Goal: Information Seeking & Learning: Learn about a topic

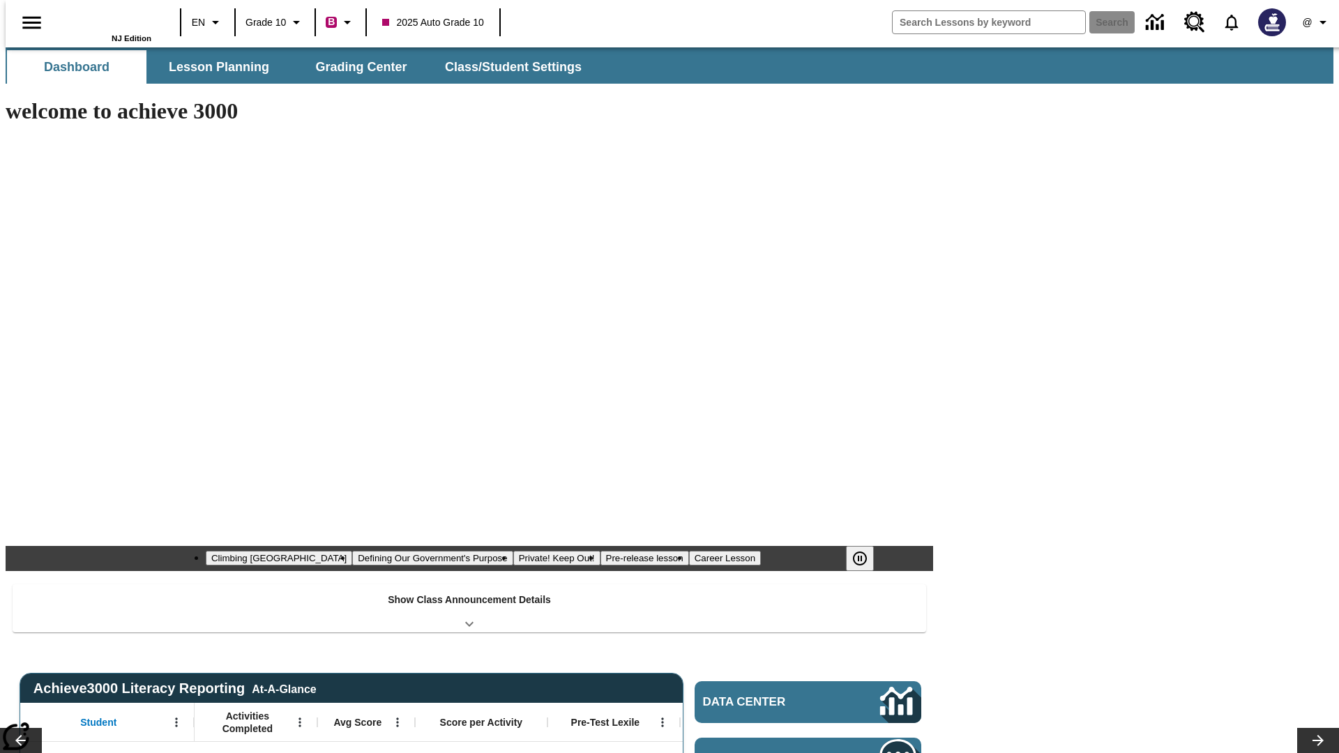
type input "-1"
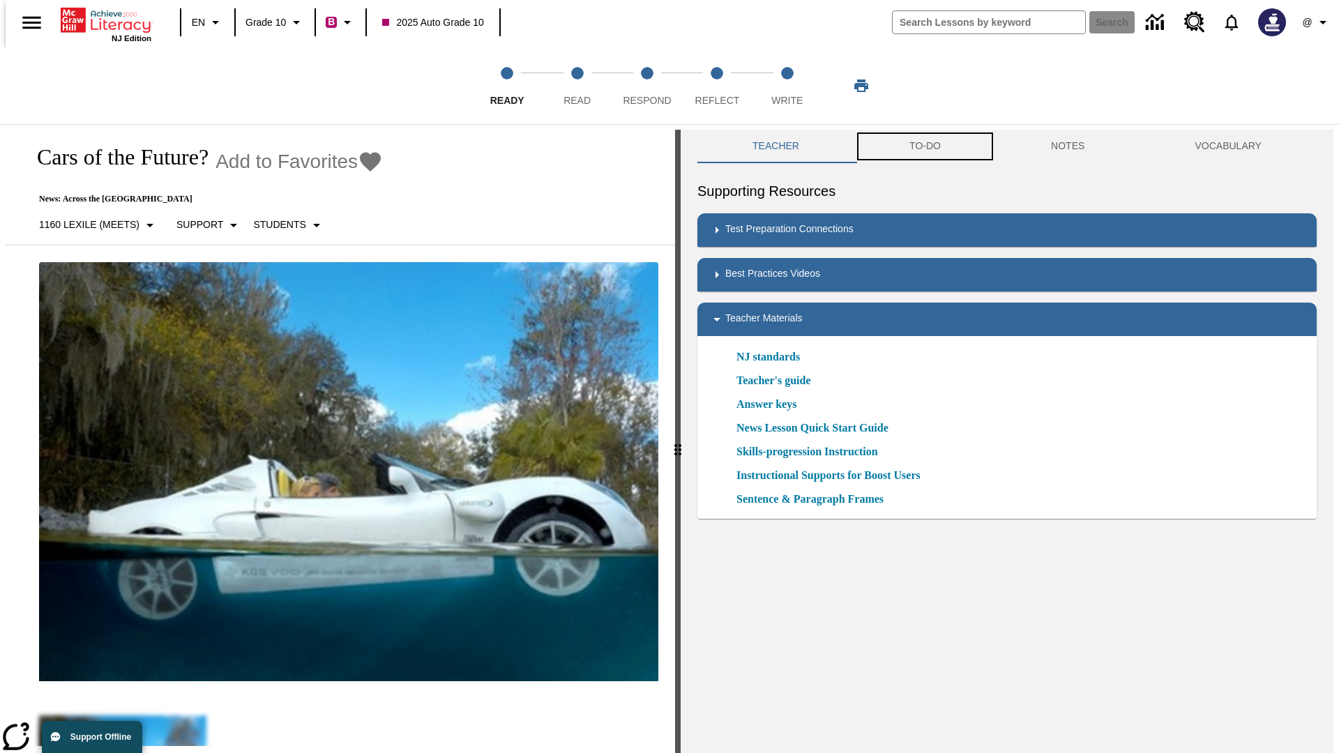
click at [924, 146] on button "TO-DO" at bounding box center [925, 146] width 142 height 33
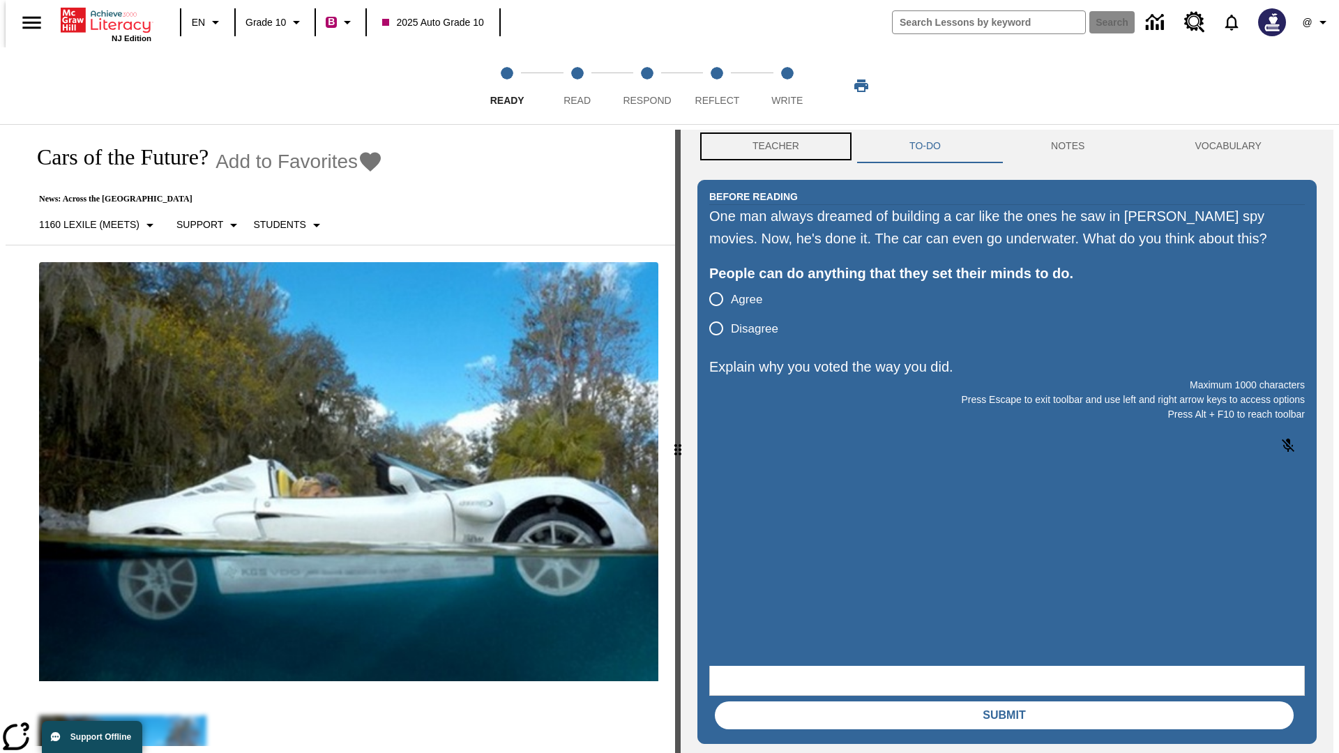
scroll to position [1, 0]
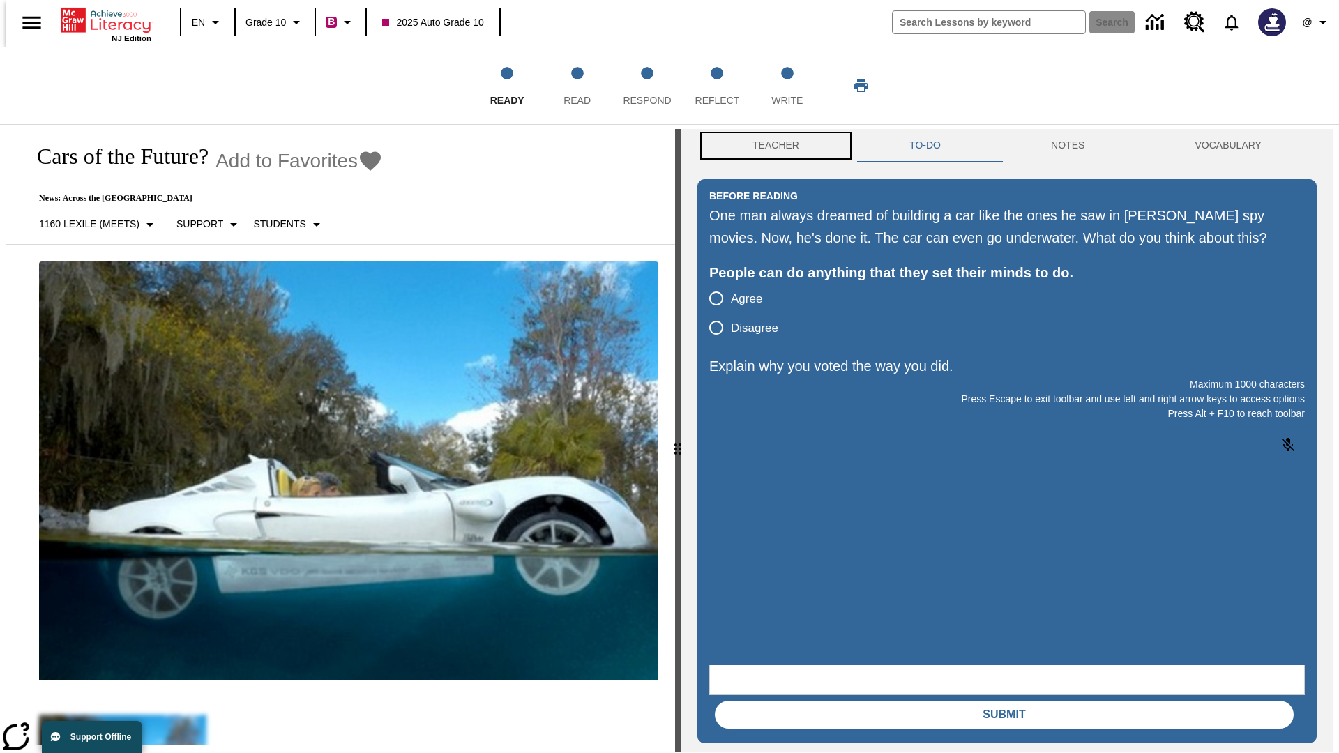
click at [771, 146] on button "Teacher" at bounding box center [775, 145] width 157 height 33
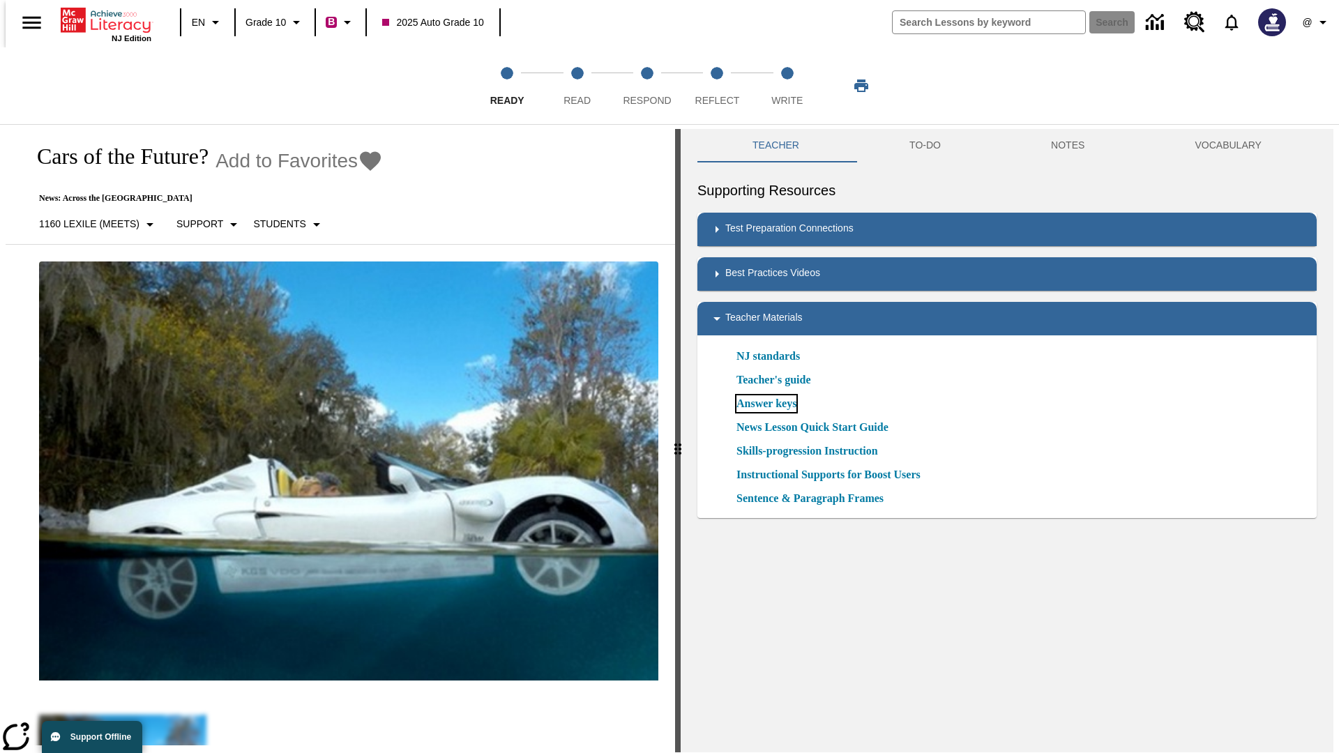
click at [765, 404] on link "Answer keys" at bounding box center [766, 403] width 60 height 17
click at [577, 86] on span "Read" at bounding box center [576, 94] width 27 height 25
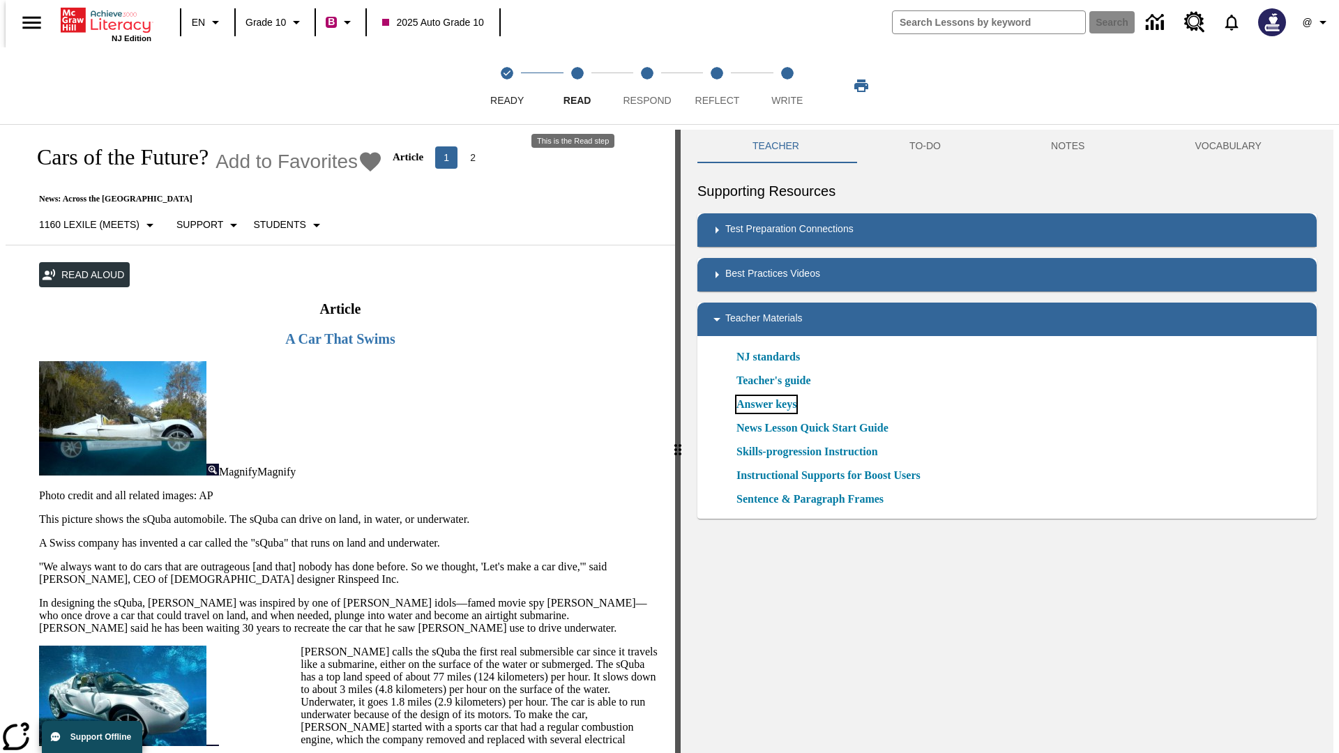
click at [765, 404] on link "Answer keys" at bounding box center [766, 404] width 60 height 17
click at [647, 86] on span "Respond" at bounding box center [647, 94] width 48 height 25
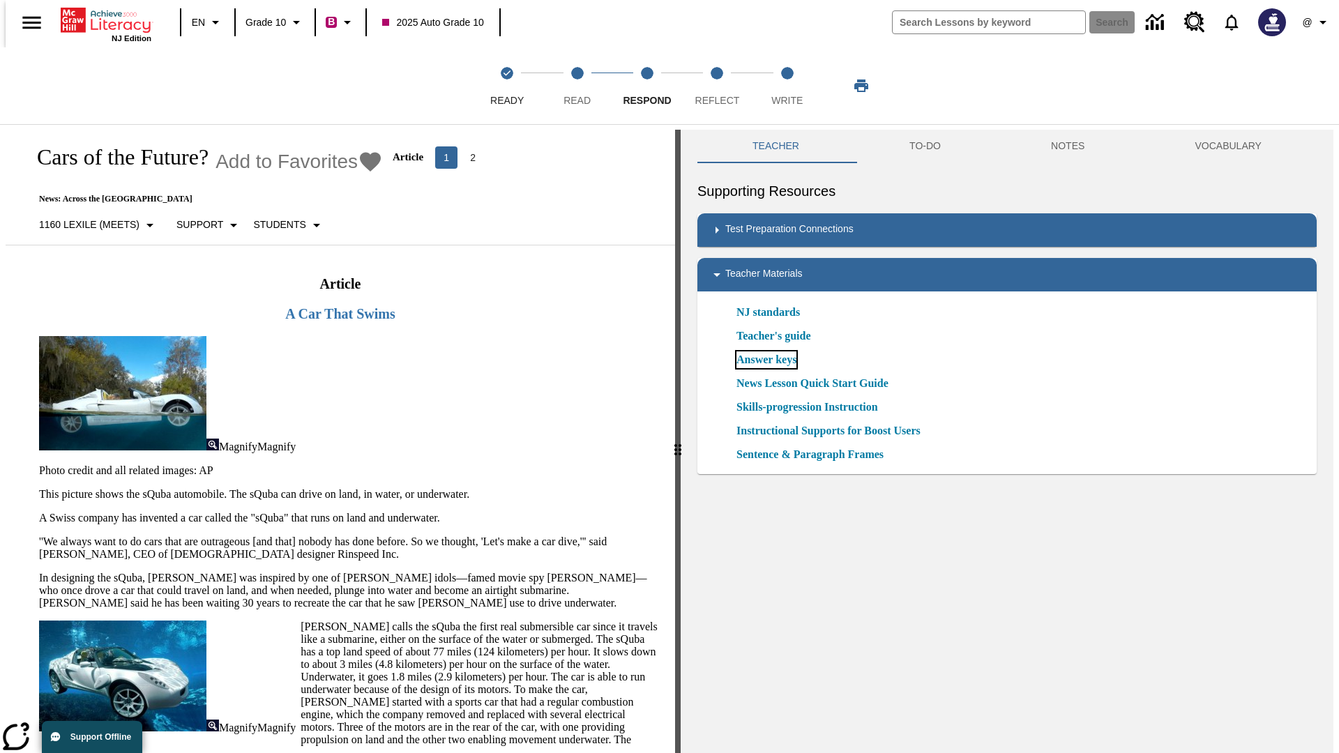
click at [765, 360] on link "Answer keys" at bounding box center [766, 359] width 60 height 17
click at [717, 86] on span "Reflect" at bounding box center [717, 94] width 45 height 25
click at [765, 360] on link "Answer keys" at bounding box center [766, 359] width 60 height 17
click at [786, 86] on span "Write" at bounding box center [786, 94] width 31 height 25
